Goal: Information Seeking & Learning: Learn about a topic

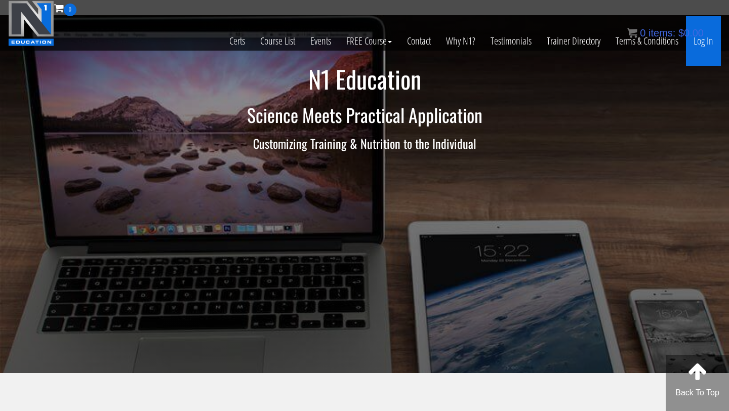
click at [708, 40] on link "Log In" at bounding box center [703, 41] width 35 height 50
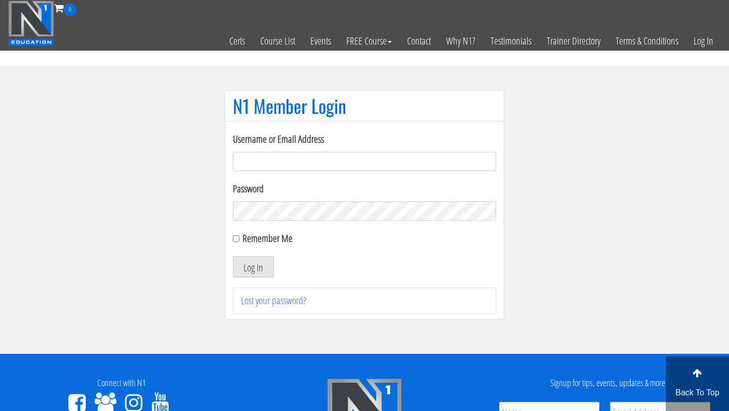
click at [365, 159] on input "Username or Email Address" at bounding box center [364, 161] width 263 height 19
type input "info@jouwtopvorm.nl"
click at [244, 265] on button "Log In" at bounding box center [253, 266] width 41 height 21
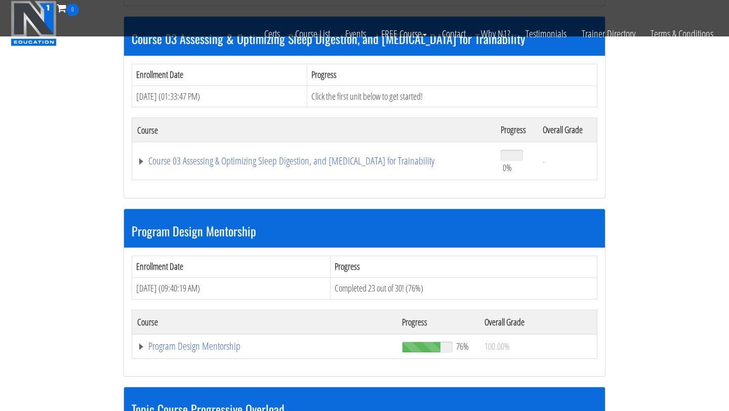
scroll to position [686, 0]
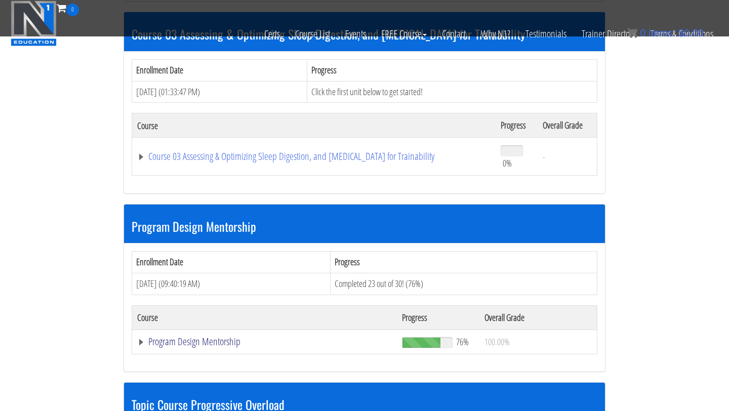
click at [226, 344] on link "Program Design Mentorship" at bounding box center [264, 341] width 254 height 10
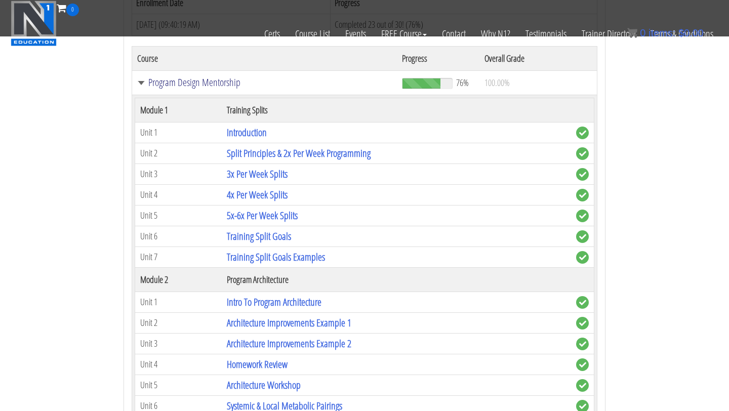
scroll to position [942, 0]
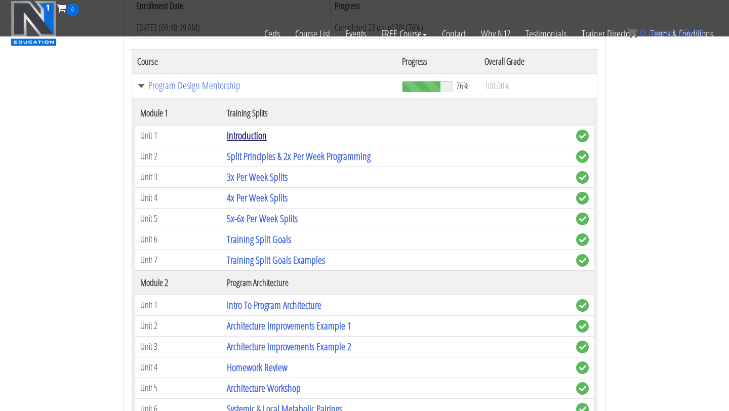
click at [251, 132] on link "Introduction" at bounding box center [247, 135] width 40 height 14
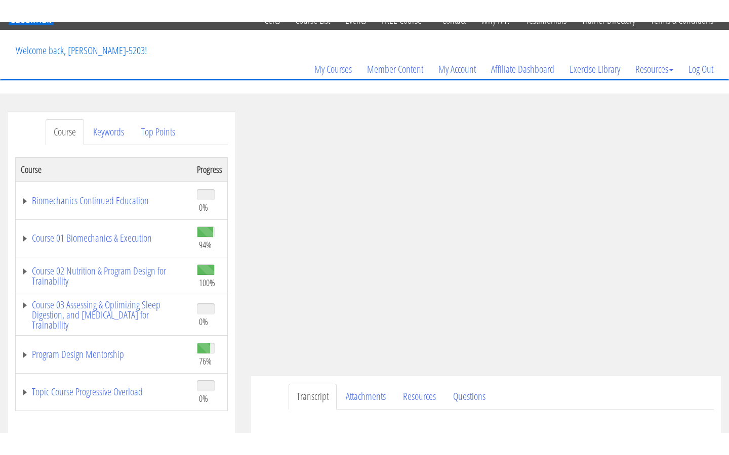
scroll to position [62, 0]
